Goal: Find specific page/section: Find specific page/section

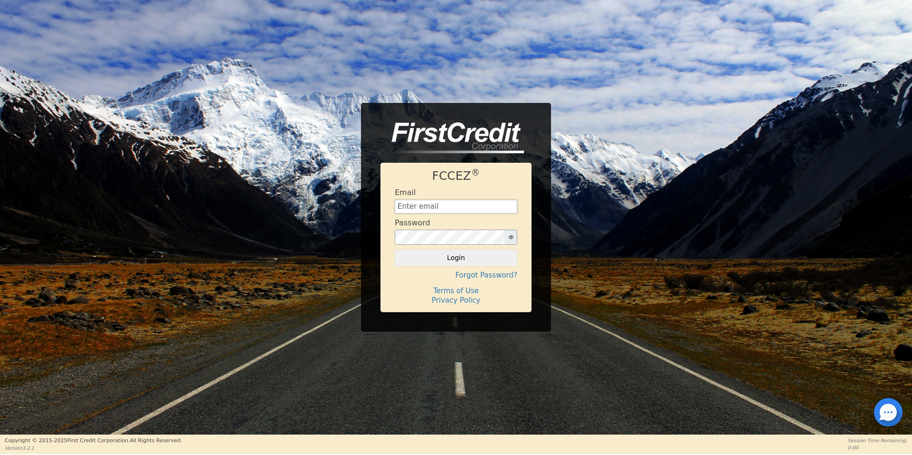
click at [450, 204] on input "text" at bounding box center [456, 207] width 123 height 14
type input "[EMAIL_ADDRESS][DOMAIN_NAME]"
click at [395, 250] on button "Login" at bounding box center [456, 258] width 123 height 16
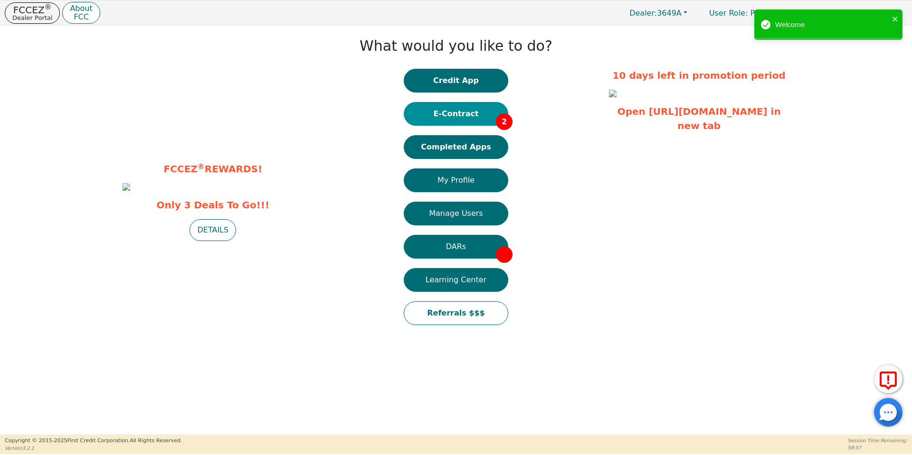
click at [471, 117] on button "E-Contract 2" at bounding box center [456, 114] width 104 height 24
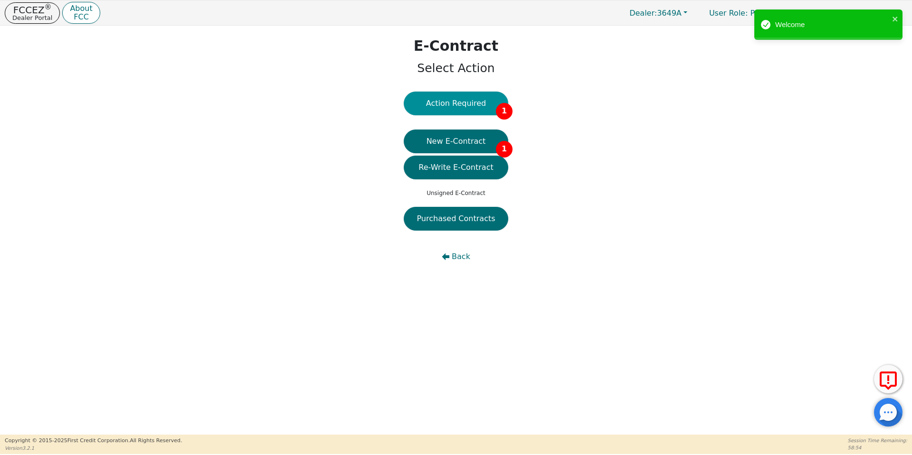
click at [477, 108] on button "Action Required 1" at bounding box center [456, 104] width 104 height 24
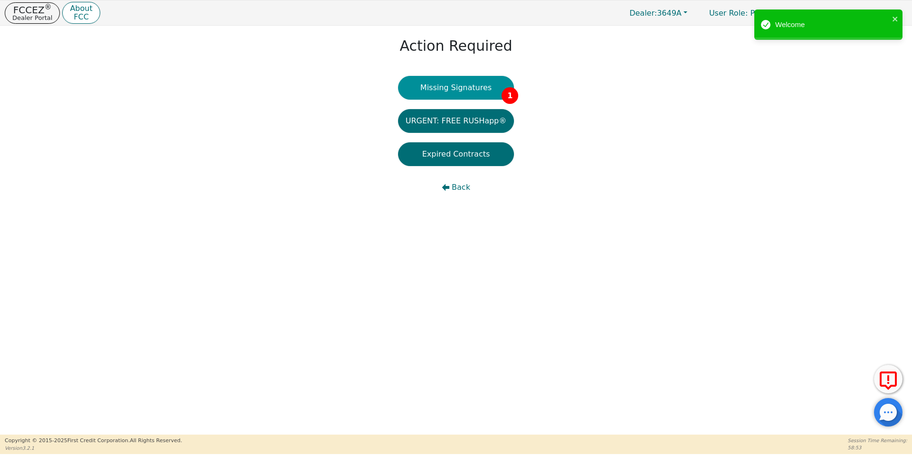
click at [485, 89] on button "Missing Signatures 1" at bounding box center [456, 88] width 116 height 24
